Goal: Complete application form: Complete application form

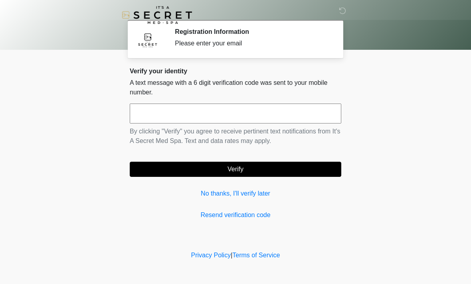
click at [264, 105] on input "text" at bounding box center [235, 114] width 211 height 20
type input "******"
click at [247, 163] on button "Verify" at bounding box center [235, 169] width 211 height 15
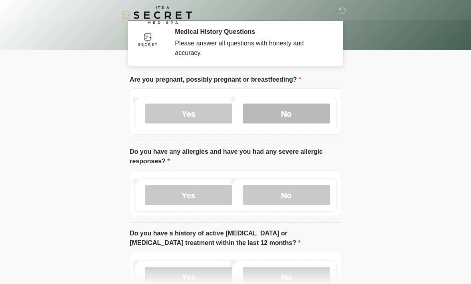
click at [281, 114] on label "No" at bounding box center [286, 114] width 87 height 20
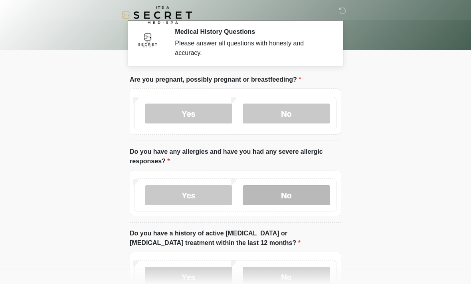
click at [299, 195] on label "No" at bounding box center [286, 195] width 87 height 20
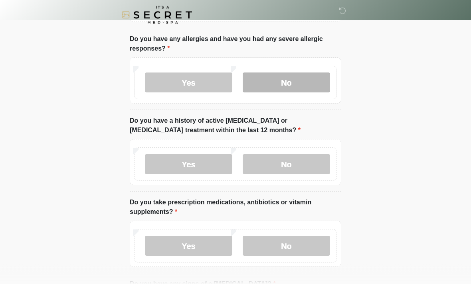
scroll to position [112, 0]
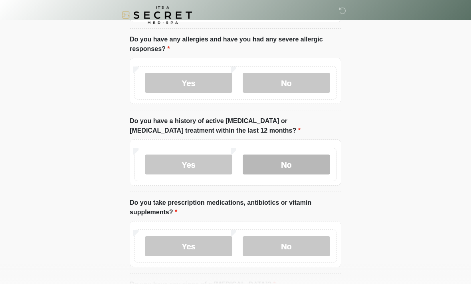
click at [300, 163] on label "No" at bounding box center [286, 165] width 87 height 20
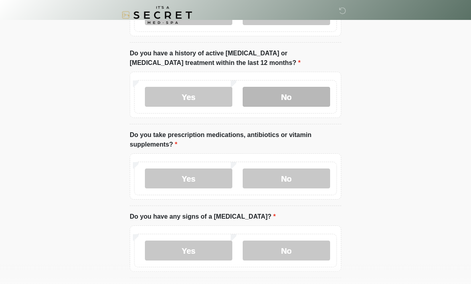
scroll to position [182, 0]
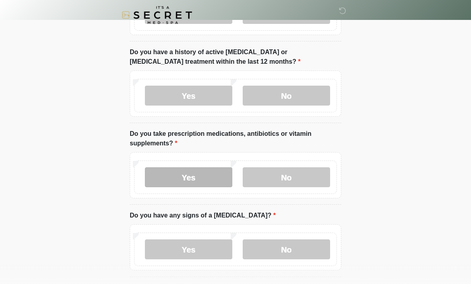
click at [207, 176] on label "Yes" at bounding box center [188, 178] width 87 height 20
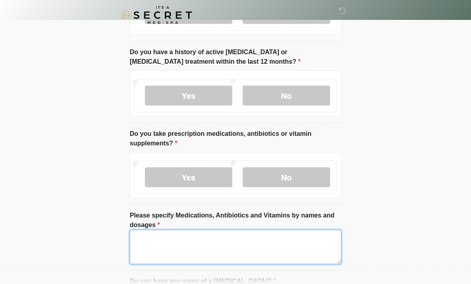
click at [232, 241] on textarea "Please specify Medications, Antibiotics and Vitamins by names and dosages" at bounding box center [235, 247] width 211 height 34
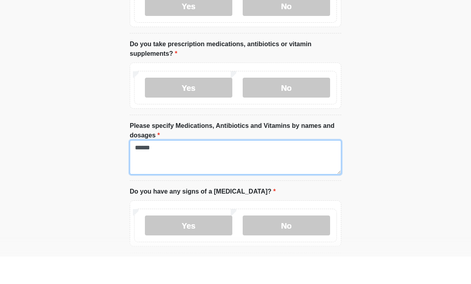
scroll to position [271, 0]
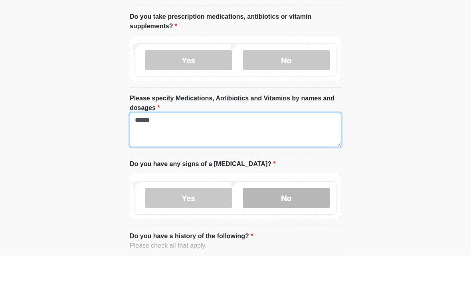
type textarea "******"
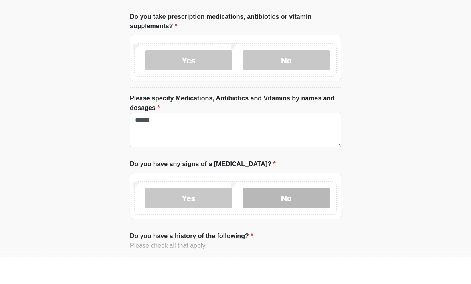
click at [291, 216] on label "No" at bounding box center [286, 226] width 87 height 20
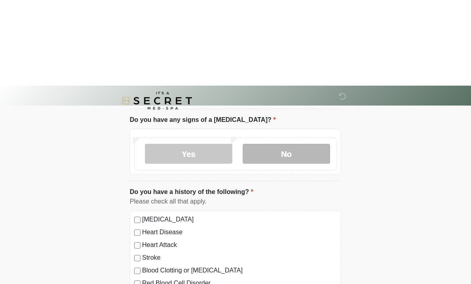
scroll to position [429, 0]
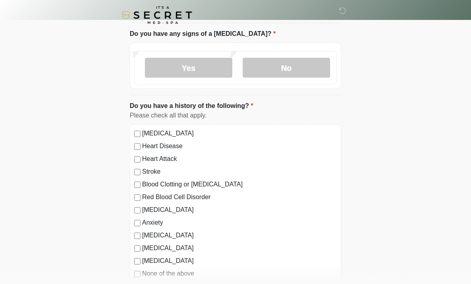
click at [183, 276] on label "None of the above" at bounding box center [239, 274] width 195 height 10
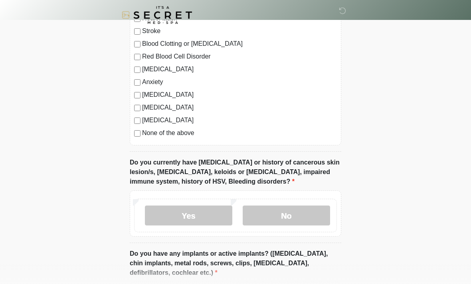
scroll to position [547, 0]
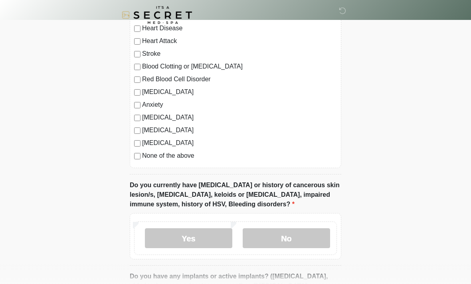
click at [152, 107] on label "Anxiety" at bounding box center [239, 105] width 195 height 10
click at [176, 156] on label "None of the above" at bounding box center [239, 156] width 195 height 10
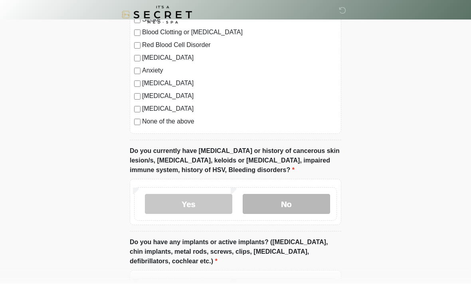
click at [294, 201] on label "No" at bounding box center [286, 205] width 87 height 20
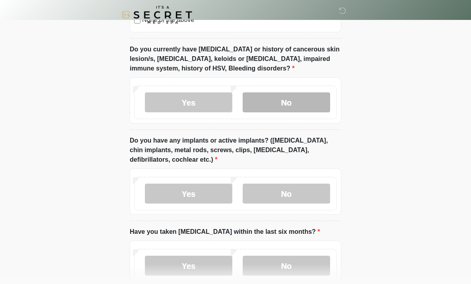
scroll to position [686, 0]
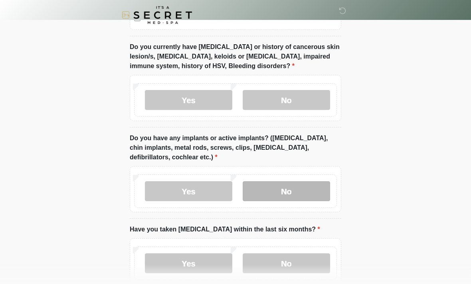
click at [312, 191] on label "No" at bounding box center [286, 192] width 87 height 20
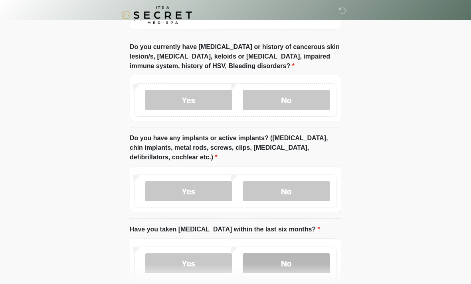
click at [306, 261] on label "No" at bounding box center [286, 264] width 87 height 20
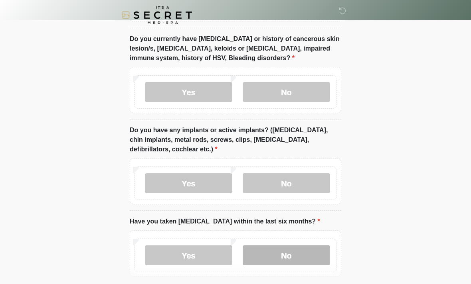
scroll to position [730, 0]
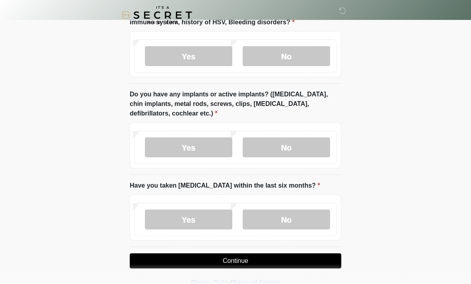
click at [276, 259] on button "Continue" at bounding box center [235, 261] width 211 height 15
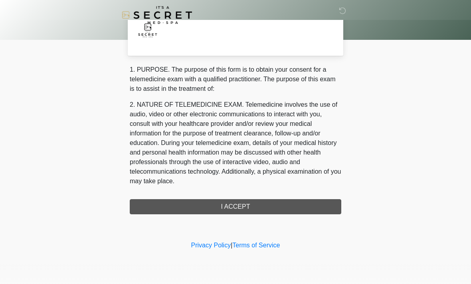
scroll to position [0, 0]
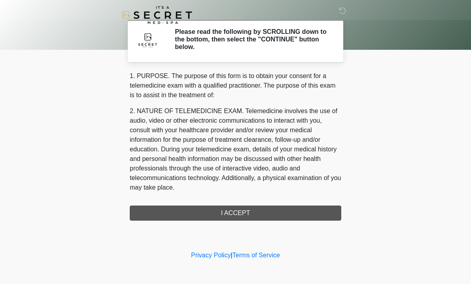
click at [271, 209] on div "1. PURPOSE. The purpose of this form is to obtain your consent for a telemedici…" at bounding box center [235, 146] width 211 height 150
click at [251, 213] on div "1. PURPOSE. The purpose of this form is to obtain your consent for a telemedici…" at bounding box center [235, 146] width 211 height 150
click at [245, 220] on div "1. PURPOSE. The purpose of this form is to obtain your consent for a telemedici…" at bounding box center [235, 146] width 211 height 150
click at [245, 219] on div "1. PURPOSE. The purpose of this form is to obtain your consent for a telemedici…" at bounding box center [235, 146] width 211 height 150
click at [212, 255] on link "Privacy Policy" at bounding box center [211, 255] width 40 height 7
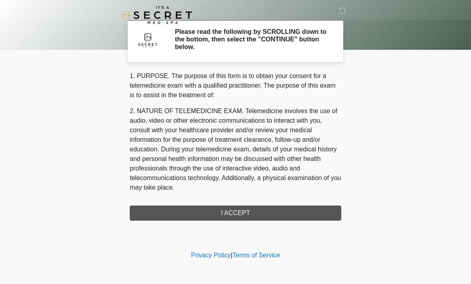
click at [277, 218] on div "1. PURPOSE. The purpose of this form is to obtain your consent for a telemedici…" at bounding box center [235, 146] width 211 height 150
click at [277, 217] on div "1. PURPOSE. The purpose of this form is to obtain your consent for a telemedici…" at bounding box center [235, 146] width 211 height 150
click at [282, 214] on div "1. PURPOSE. The purpose of this form is to obtain your consent for a telemedici…" at bounding box center [235, 146] width 211 height 150
click at [281, 213] on div "1. PURPOSE. The purpose of this form is to obtain your consent for a telemedici…" at bounding box center [235, 146] width 211 height 150
click at [307, 36] on h2 "Please read the following by SCROLLING down to the bottom, then select the "CON…" at bounding box center [252, 39] width 154 height 23
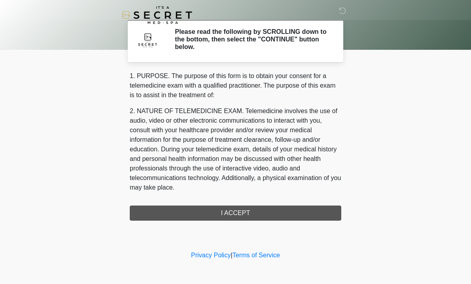
click at [295, 38] on h2 "Please read the following by SCROLLING down to the bottom, then select the "CON…" at bounding box center [252, 39] width 154 height 23
click at [341, 8] on icon at bounding box center [342, 10] width 7 height 7
